Goal: Task Accomplishment & Management: Manage account settings

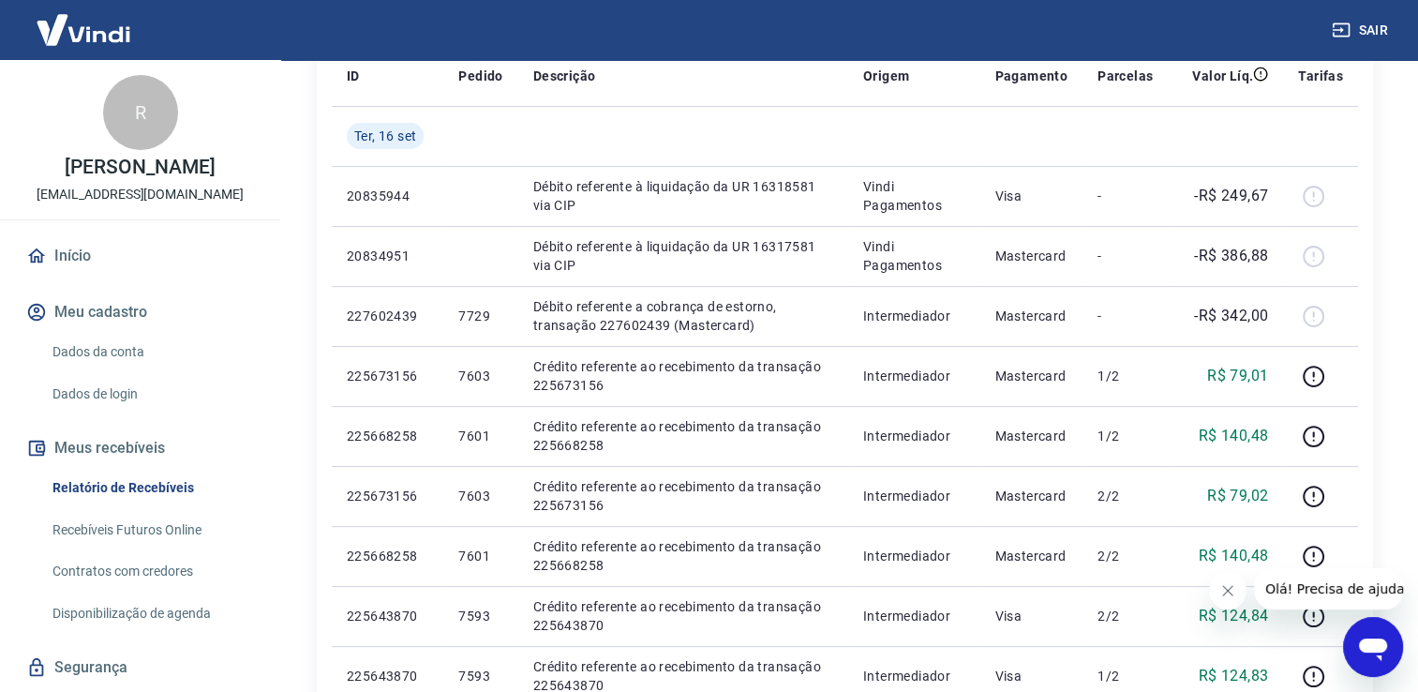
scroll to position [276, 0]
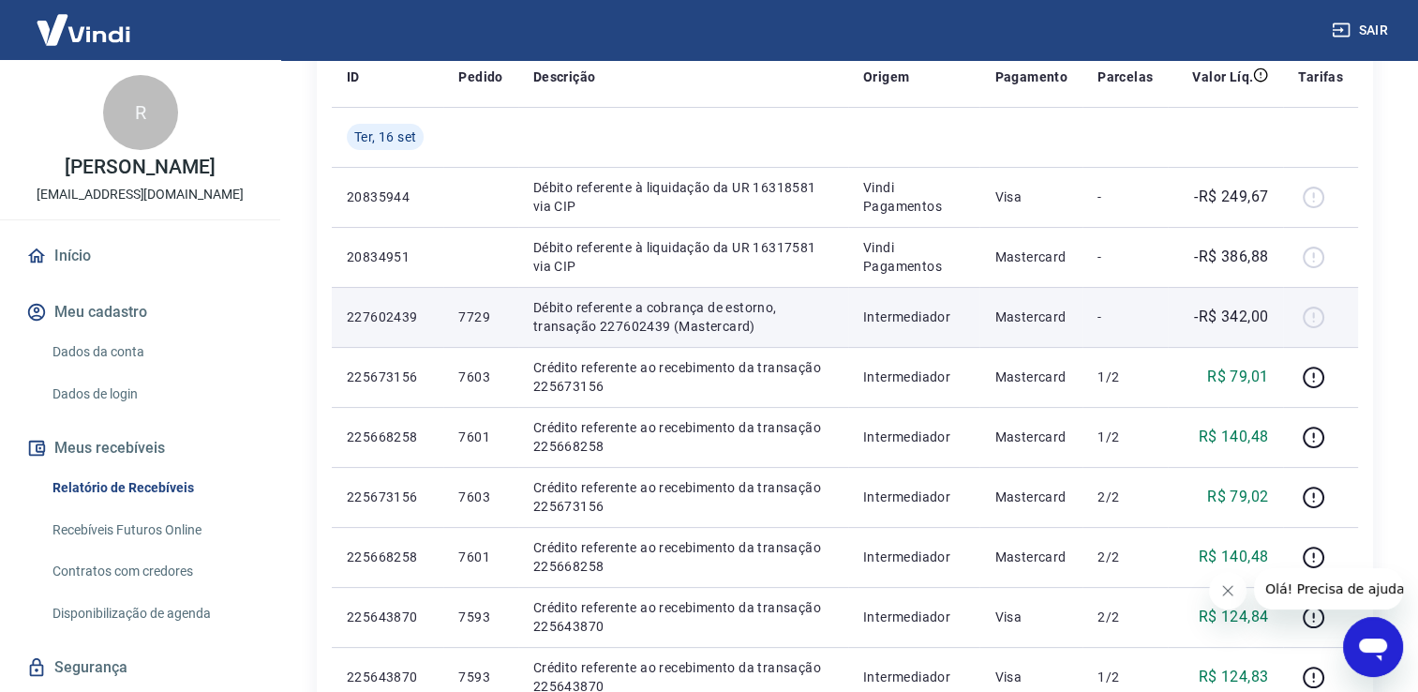
click at [1233, 320] on p "-R$ 342,00" at bounding box center [1231, 316] width 74 height 22
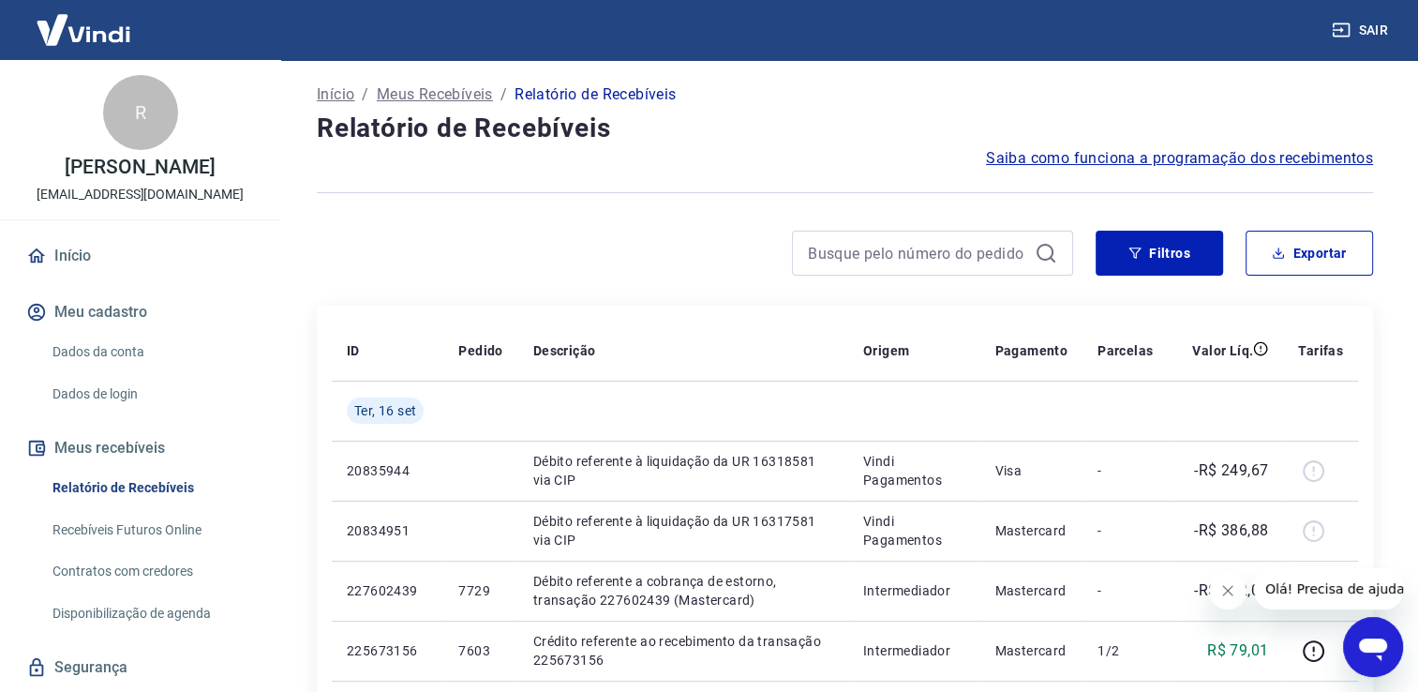
scroll to position [0, 0]
